Goal: Task Accomplishment & Management: Manage account settings

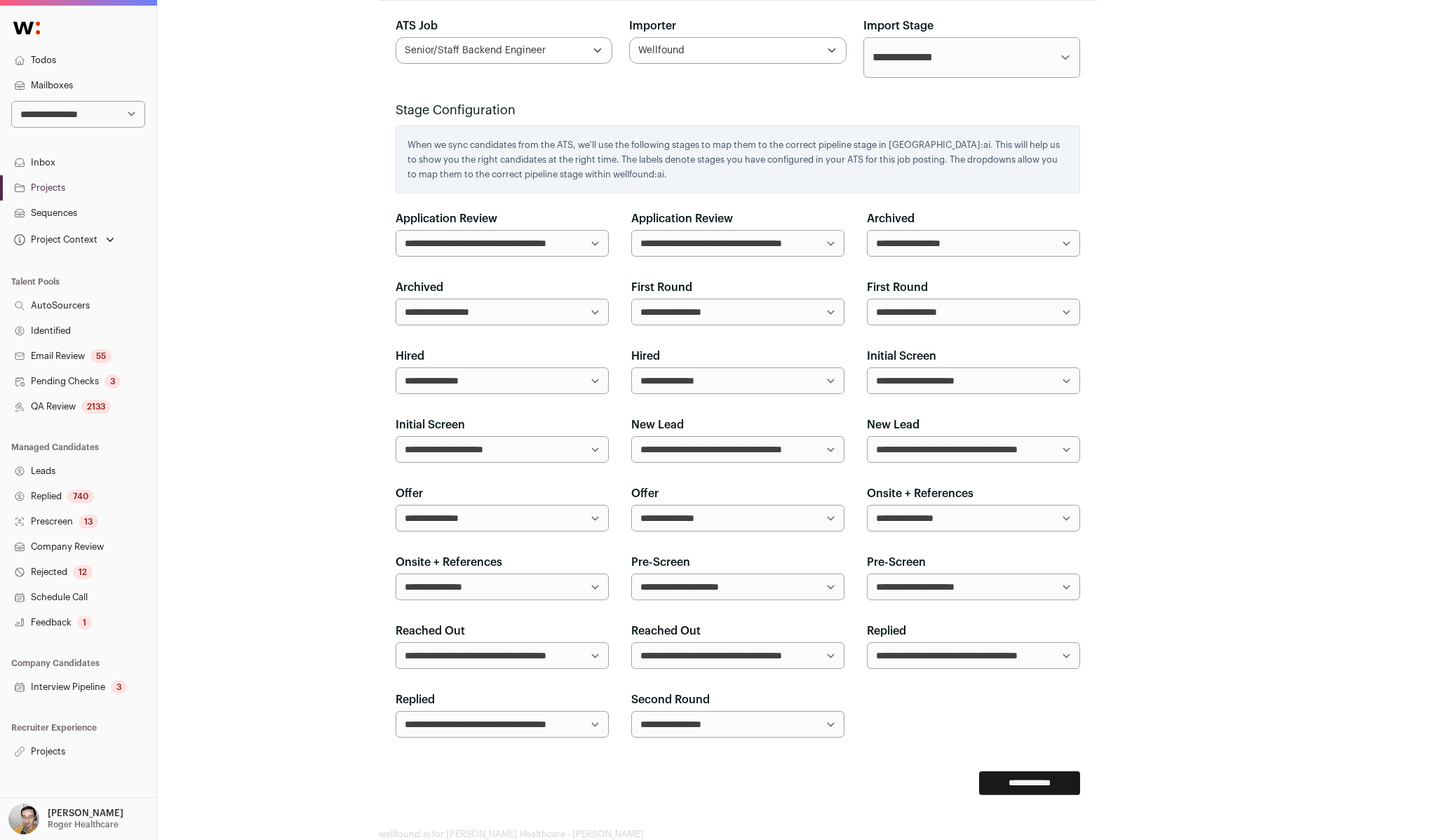
scroll to position [944, 0]
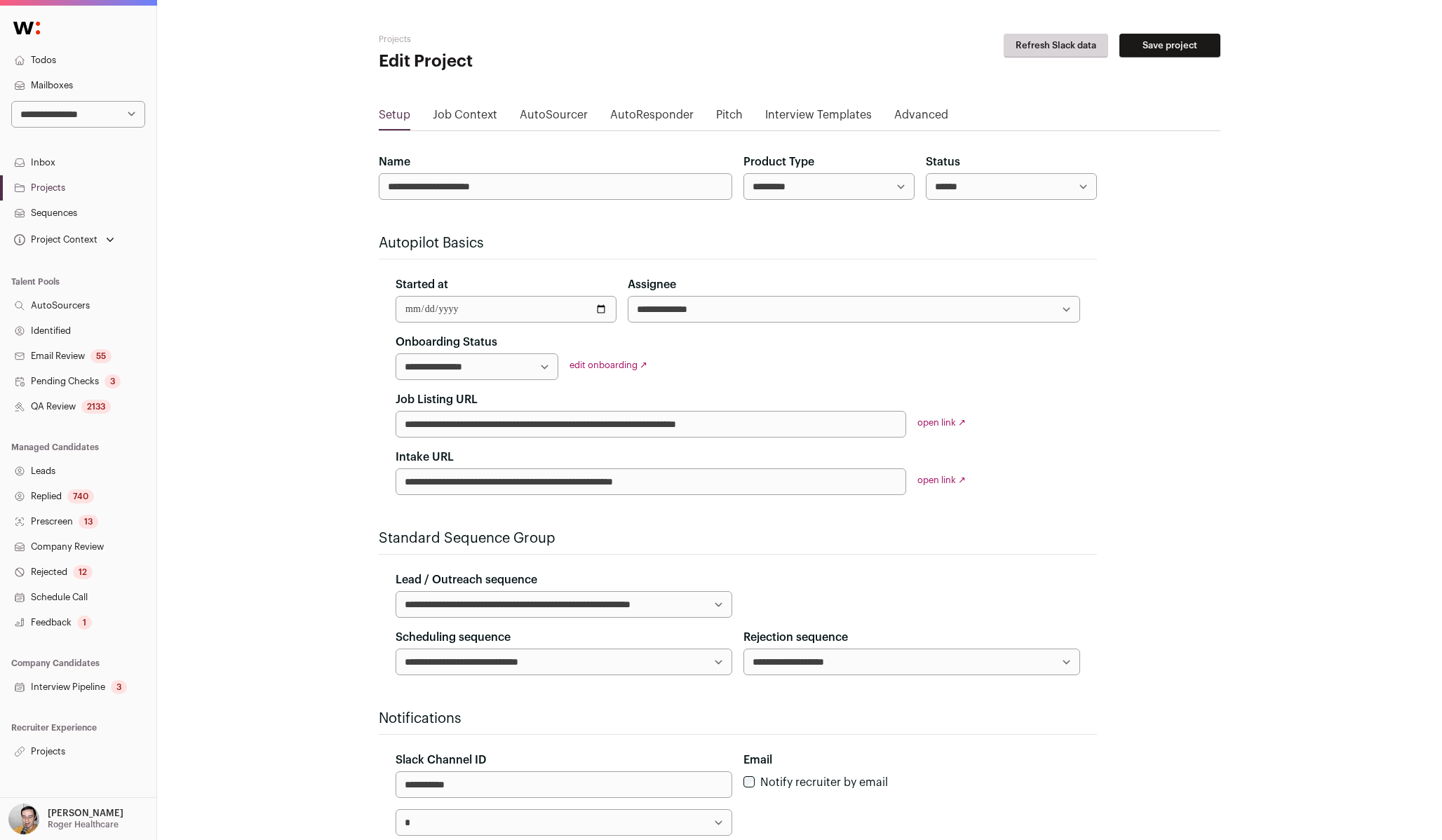
scroll to position [899, 0]
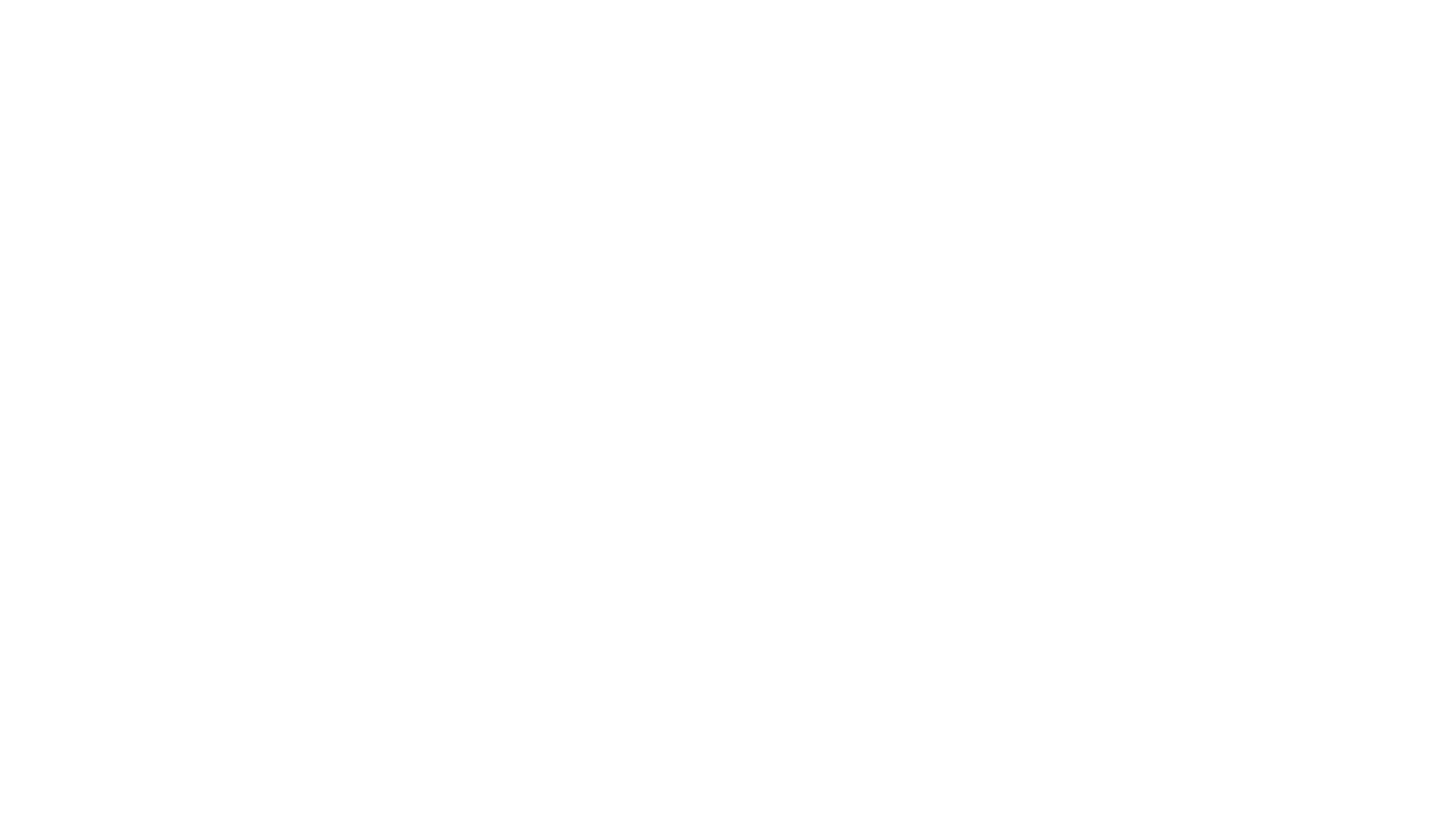
scroll to position [899, 0]
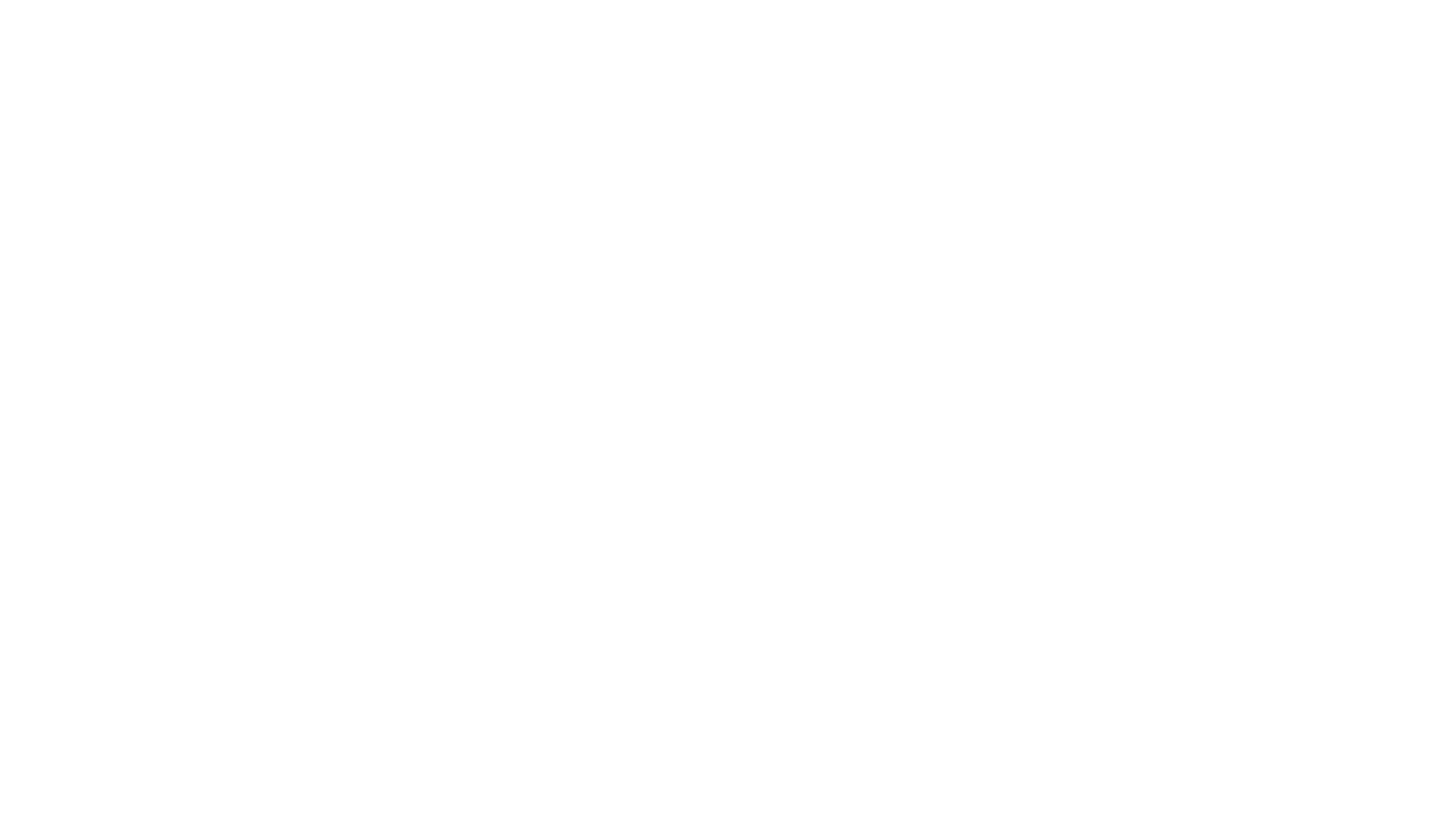
scroll to position [929, 0]
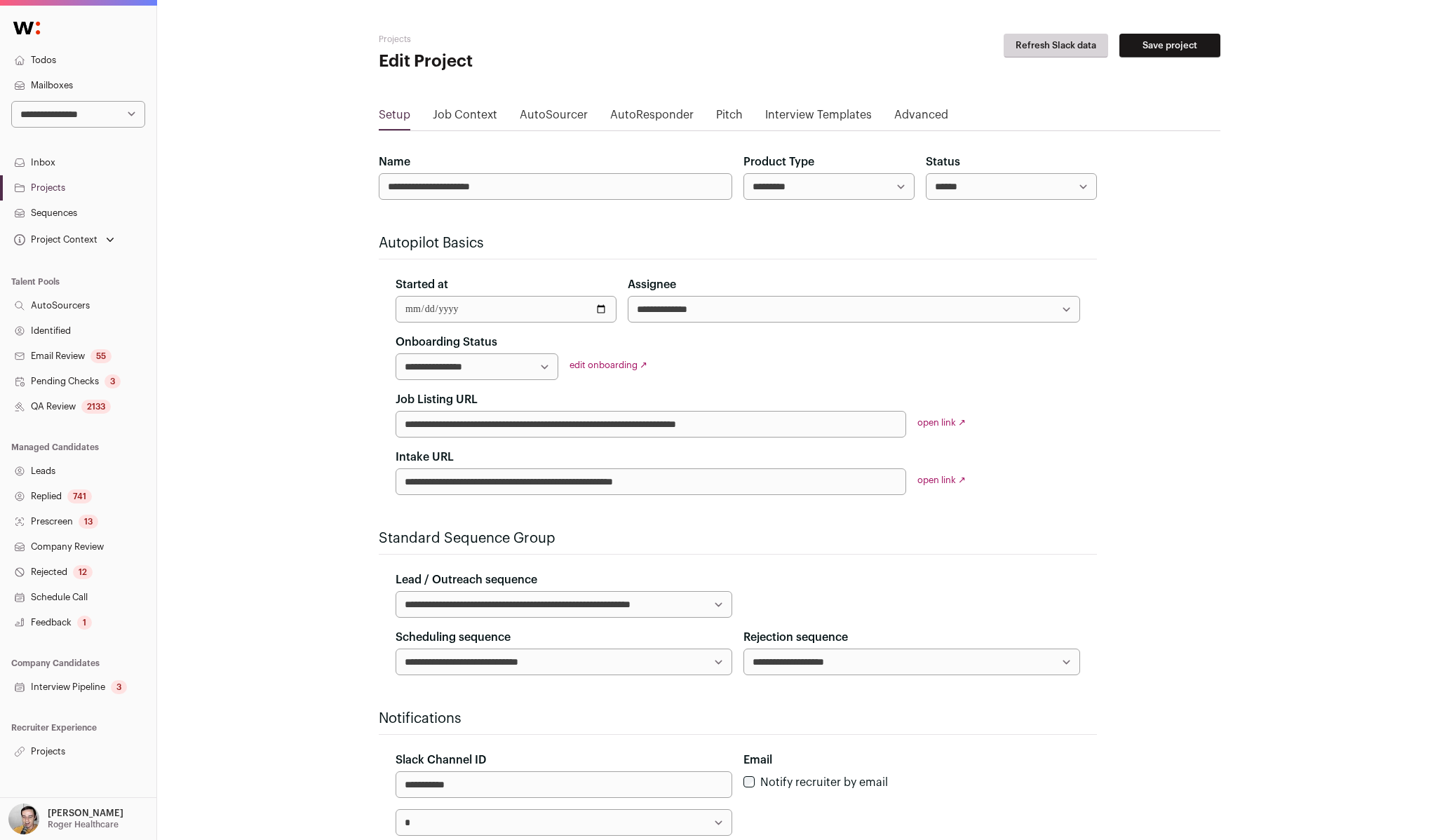
scroll to position [929, 0]
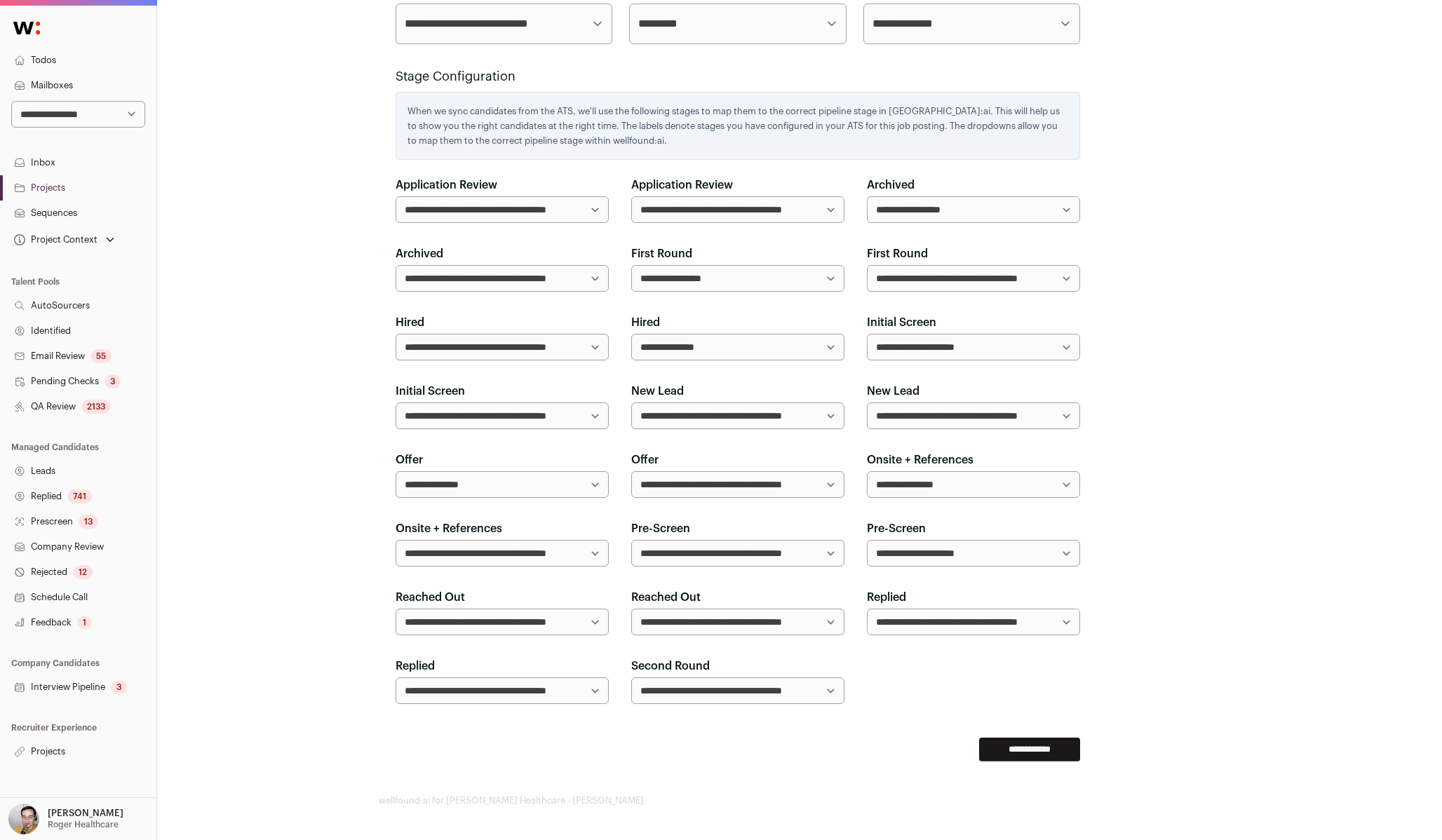
select select "*****"
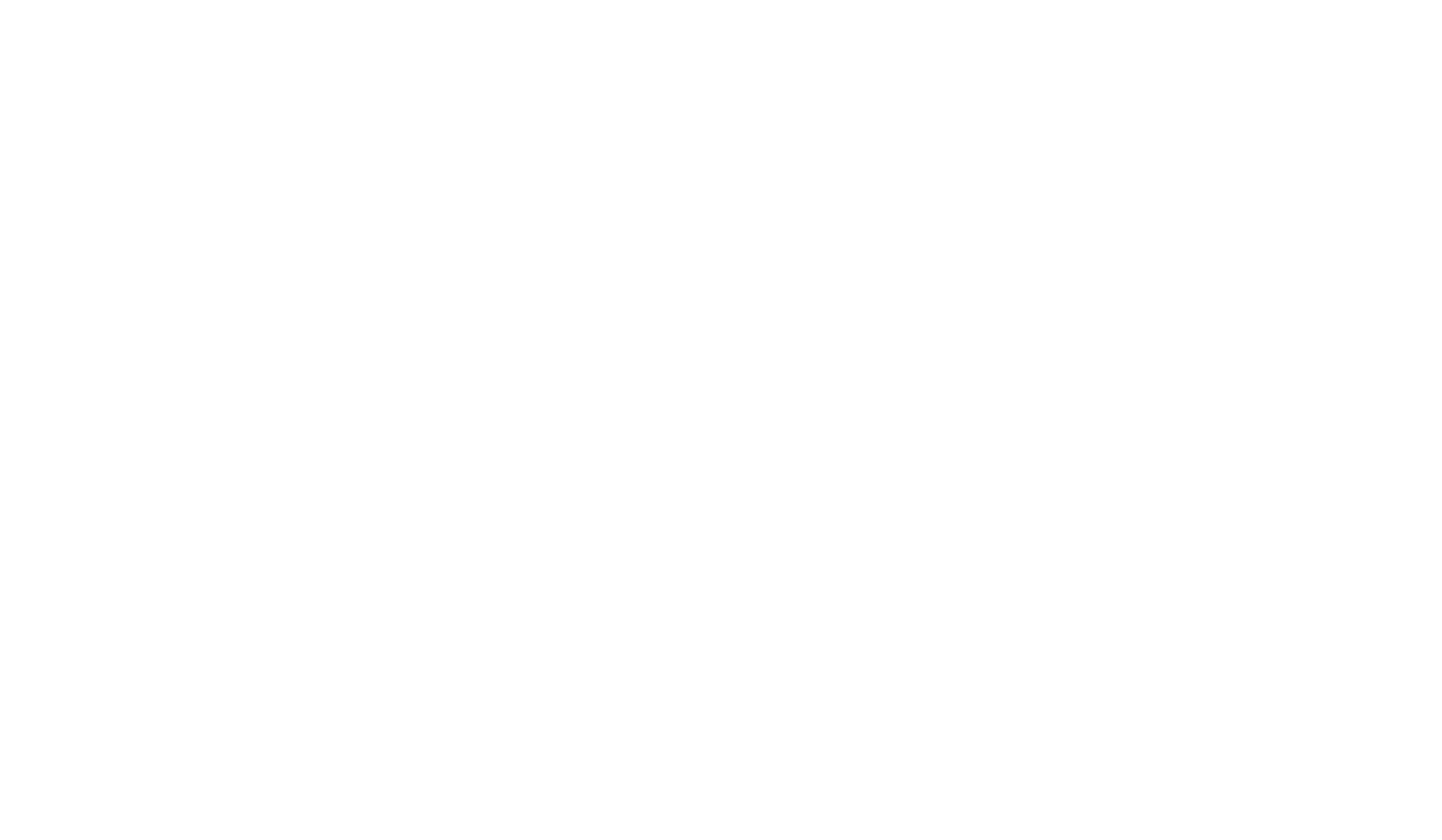
scroll to position [929, 0]
